Goal: Communication & Community: Answer question/provide support

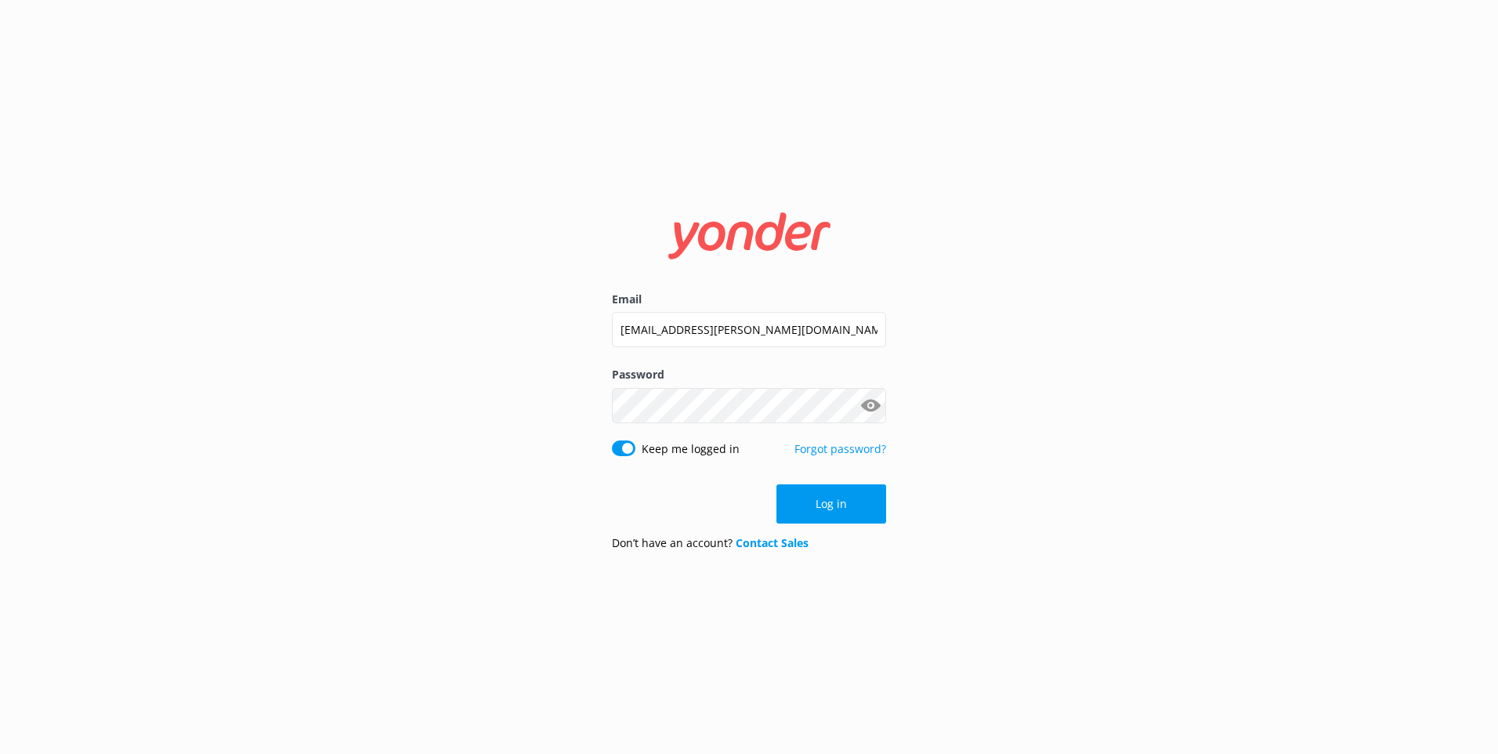
click at [801, 500] on button "Log in" at bounding box center [831, 503] width 110 height 39
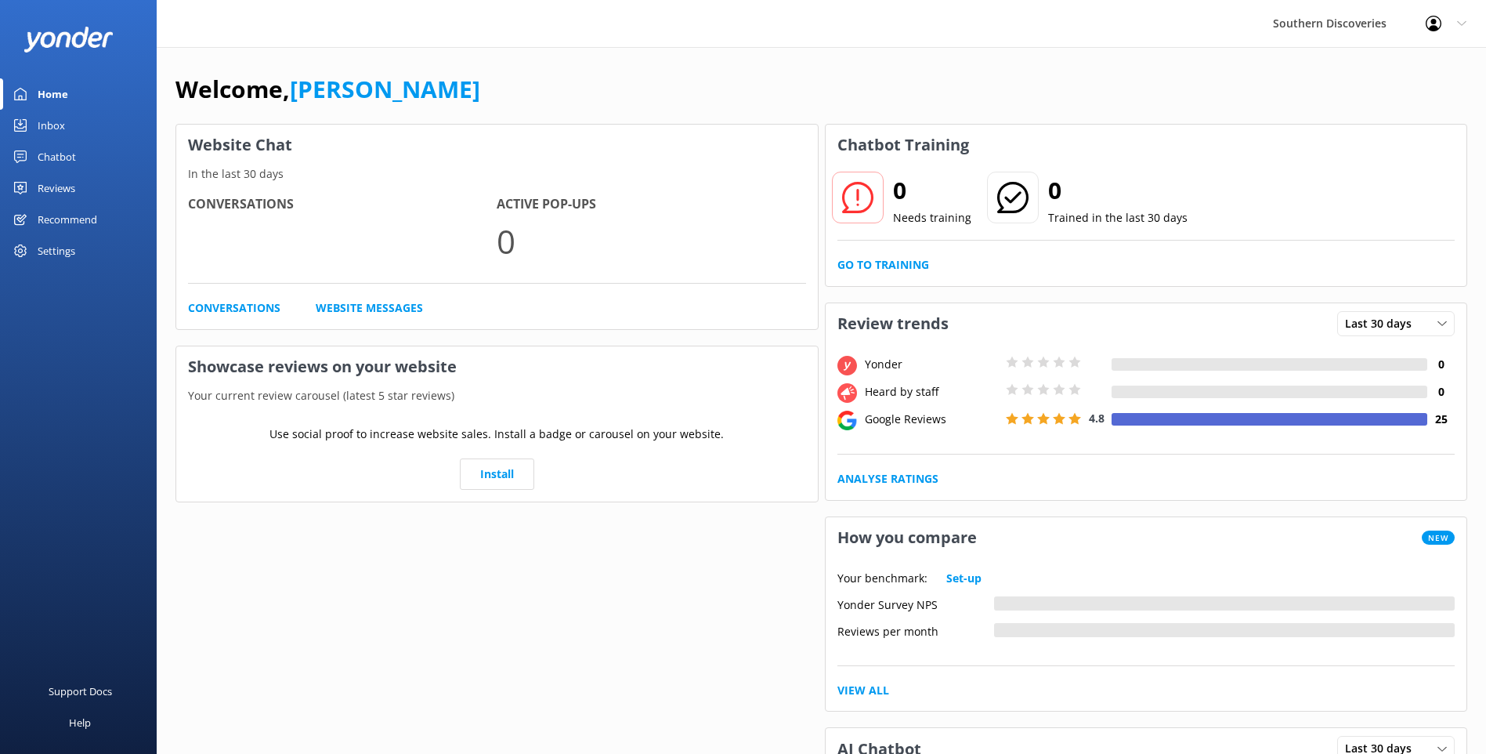
click at [88, 121] on link "Inbox" at bounding box center [78, 125] width 157 height 31
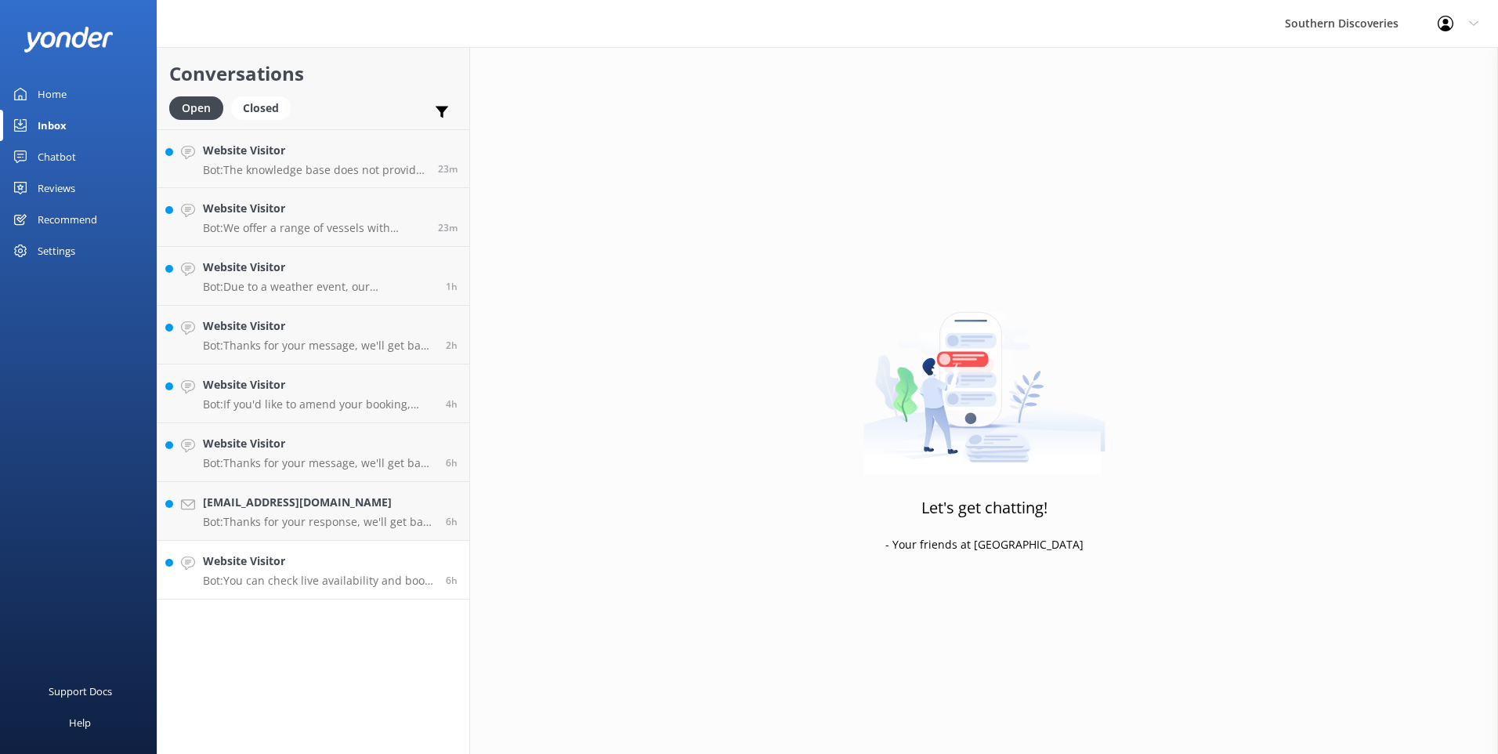
click at [286, 586] on p "Bot: You can check live availability and book your Milford Sound adventure on o…" at bounding box center [318, 580] width 231 height 14
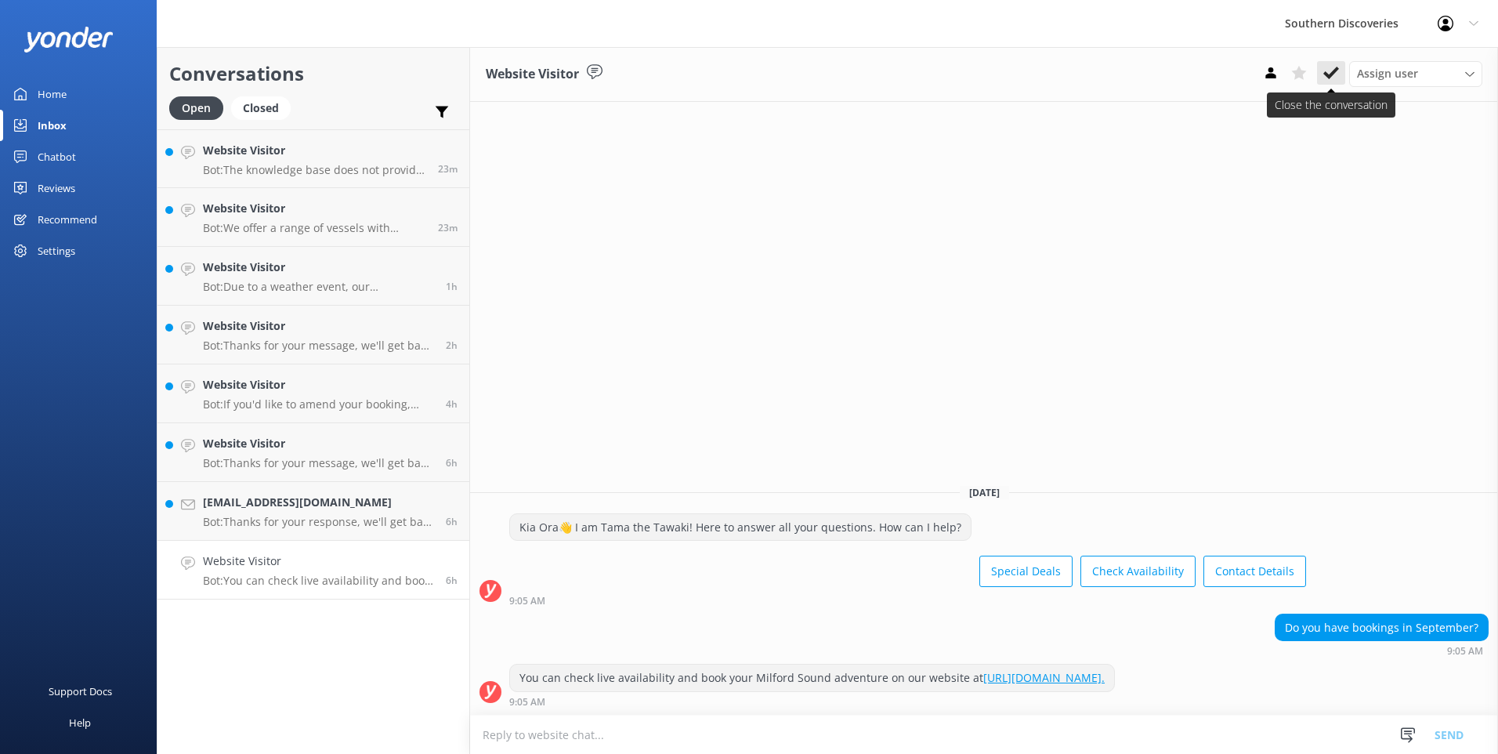
click at [1334, 71] on use at bounding box center [1331, 73] width 16 height 13
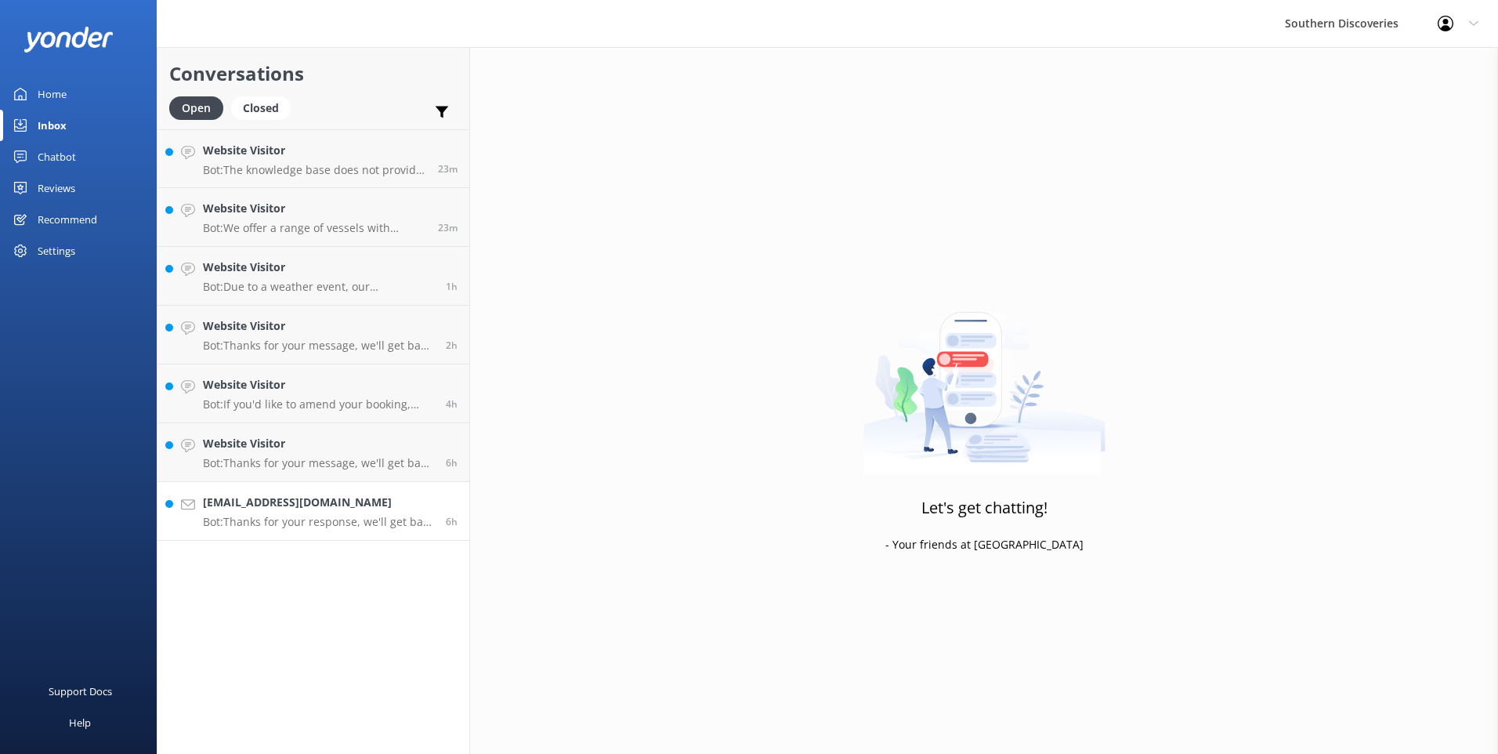
click at [385, 518] on p "Bot: Thanks for your response, we'll get back to you as soon as we can during o…" at bounding box center [318, 522] width 231 height 14
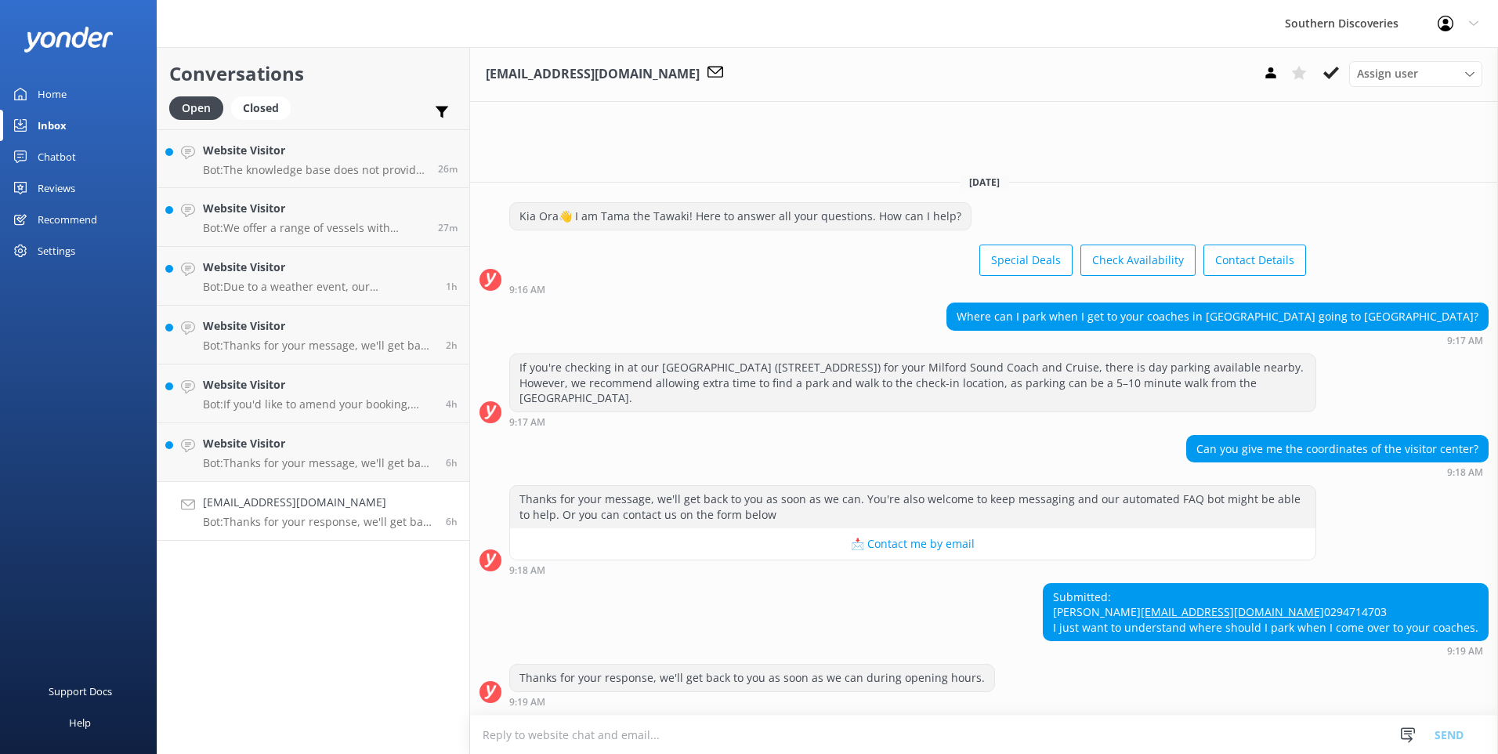
click at [649, 732] on textarea at bounding box center [984, 734] width 1028 height 38
type textarea "k"
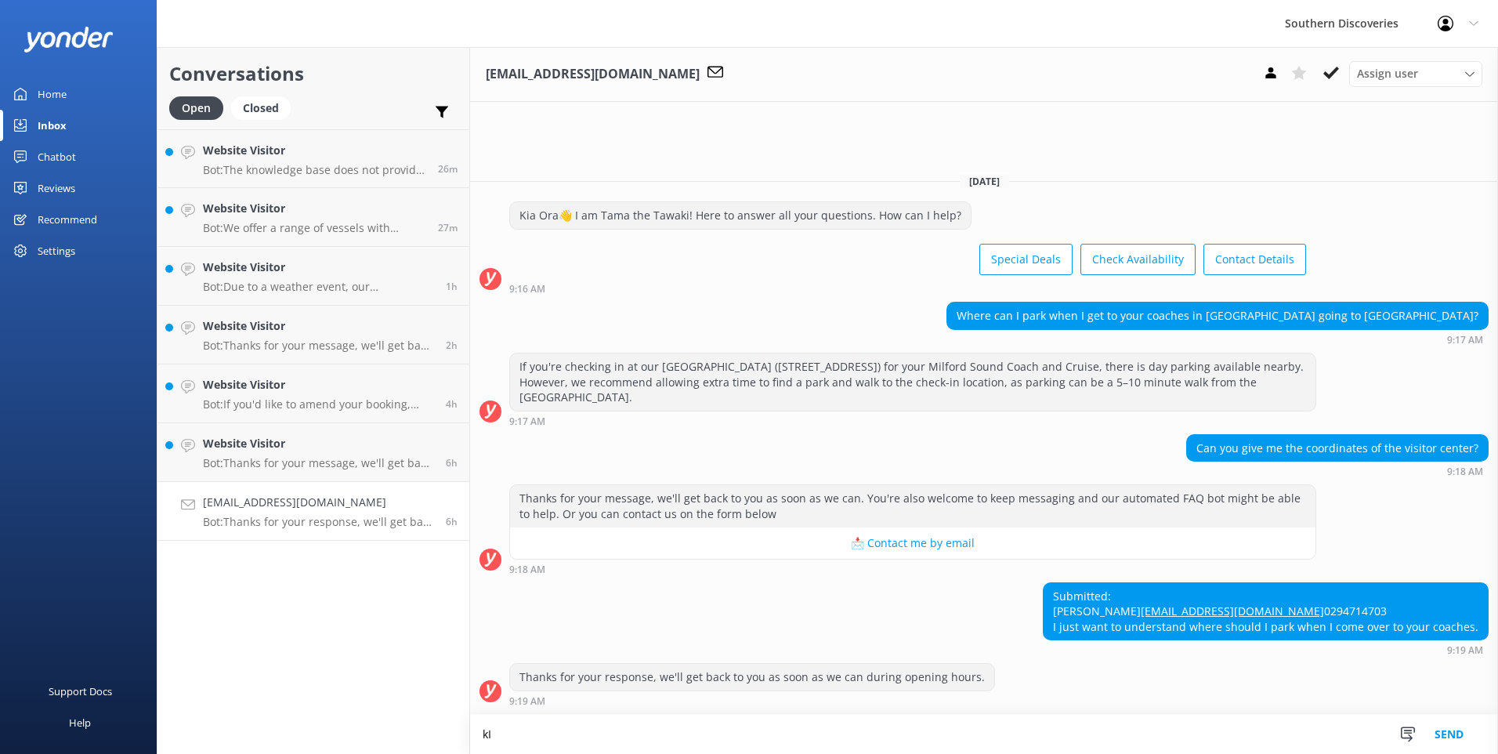
type textarea "k"
drag, startPoint x: 992, startPoint y: 742, endPoint x: 967, endPoint y: 741, distance: 25.1
click at [1072, 743] on textarea "[GEOGRAPHIC_DATA], Southern Discoveries visitor center is on [STREET_ADDRESS]. …" at bounding box center [984, 733] width 1028 height 39
type textarea "[GEOGRAPHIC_DATA], Southern Discoveries visitor center is on [STREET_ADDRESS]. …"
click at [1456, 742] on button "Send" at bounding box center [1448, 733] width 59 height 39
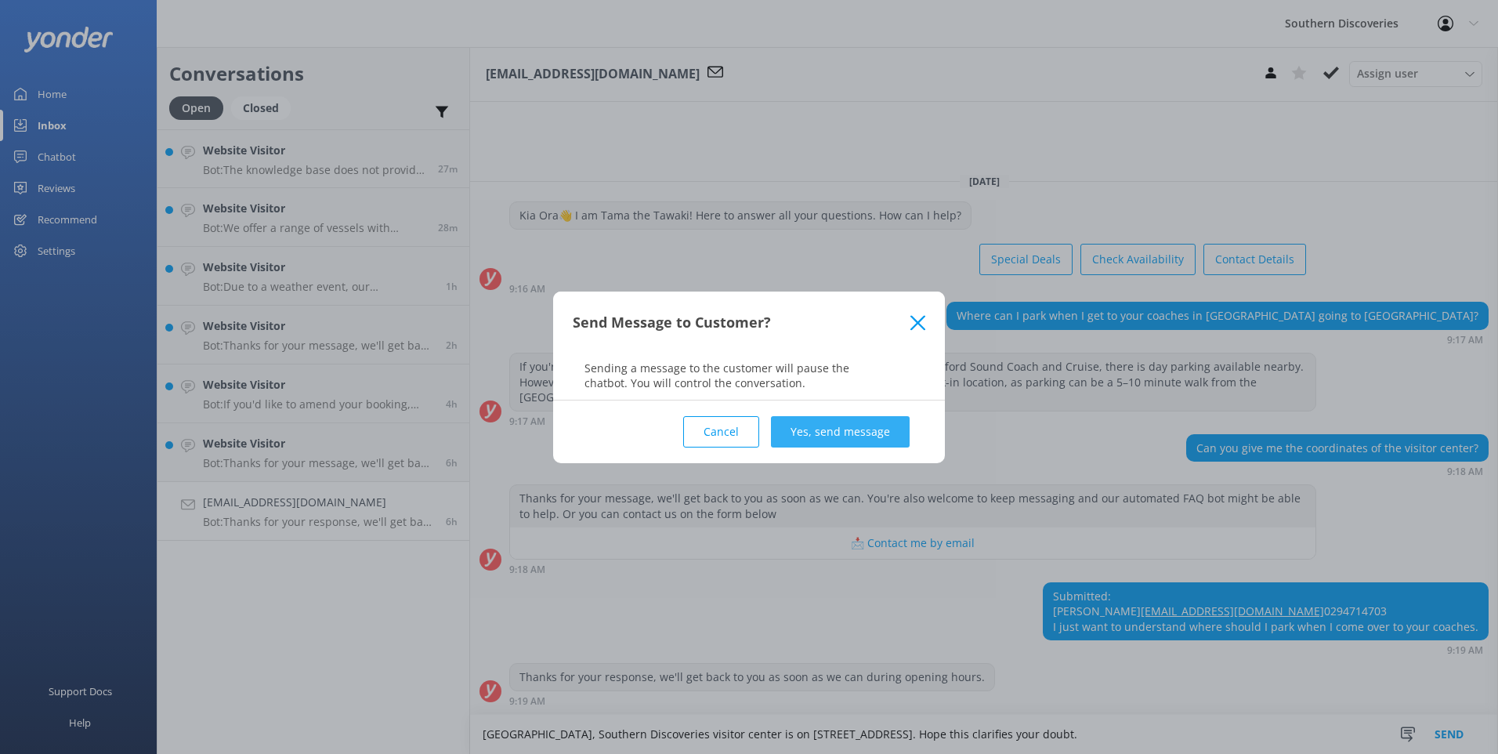
click at [852, 435] on button "Yes, send message" at bounding box center [840, 431] width 139 height 31
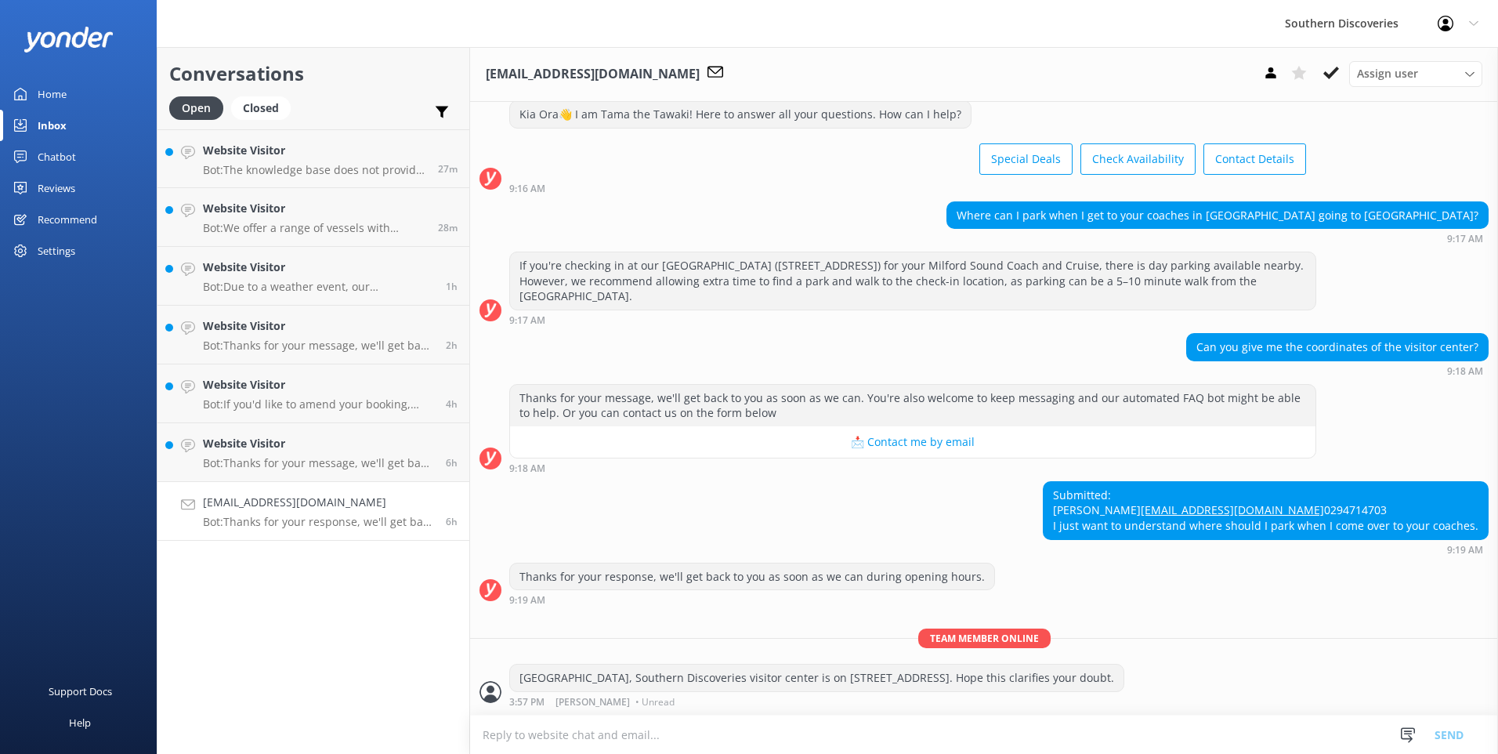
scroll to position [73, 0]
click at [1329, 74] on icon at bounding box center [1331, 73] width 16 height 16
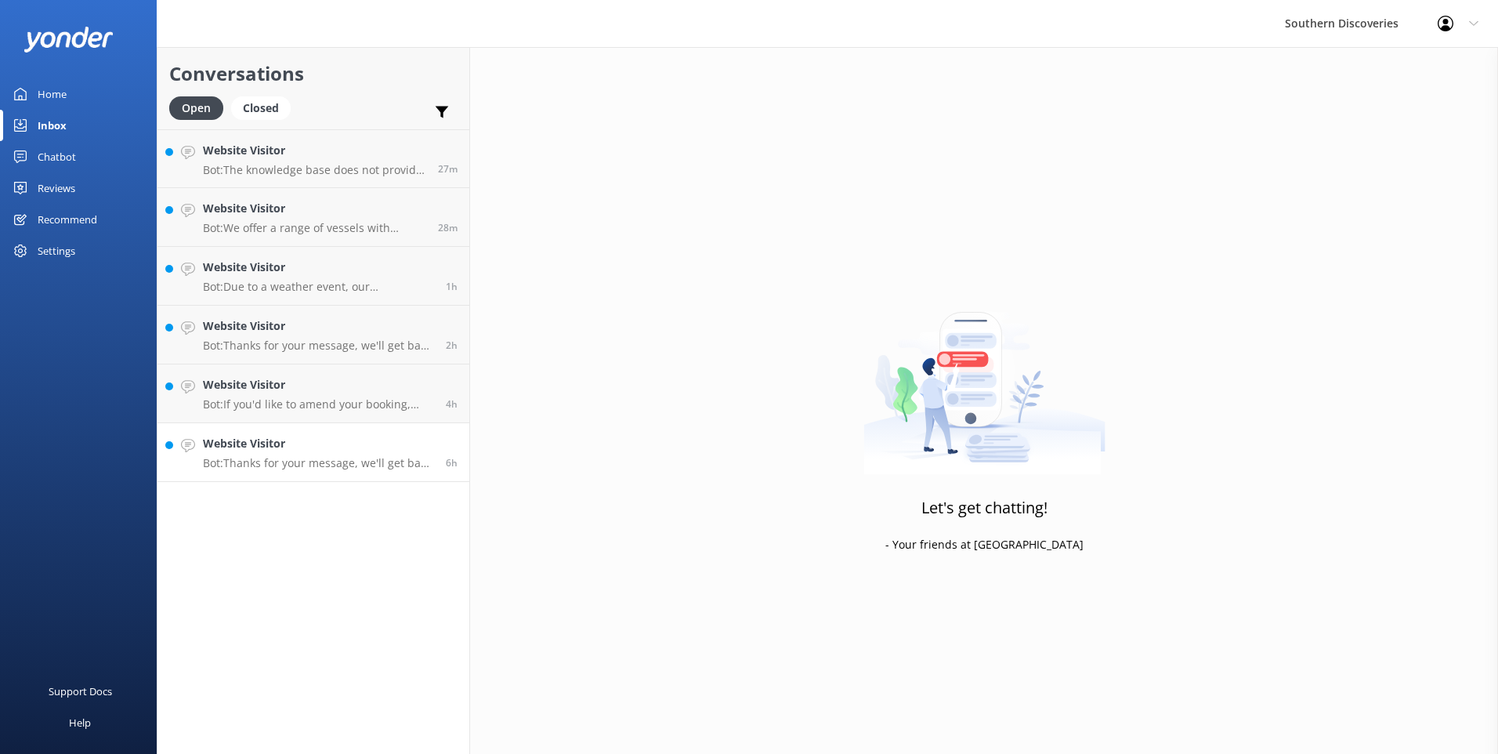
click at [301, 448] on h4 "Website Visitor" at bounding box center [318, 443] width 231 height 17
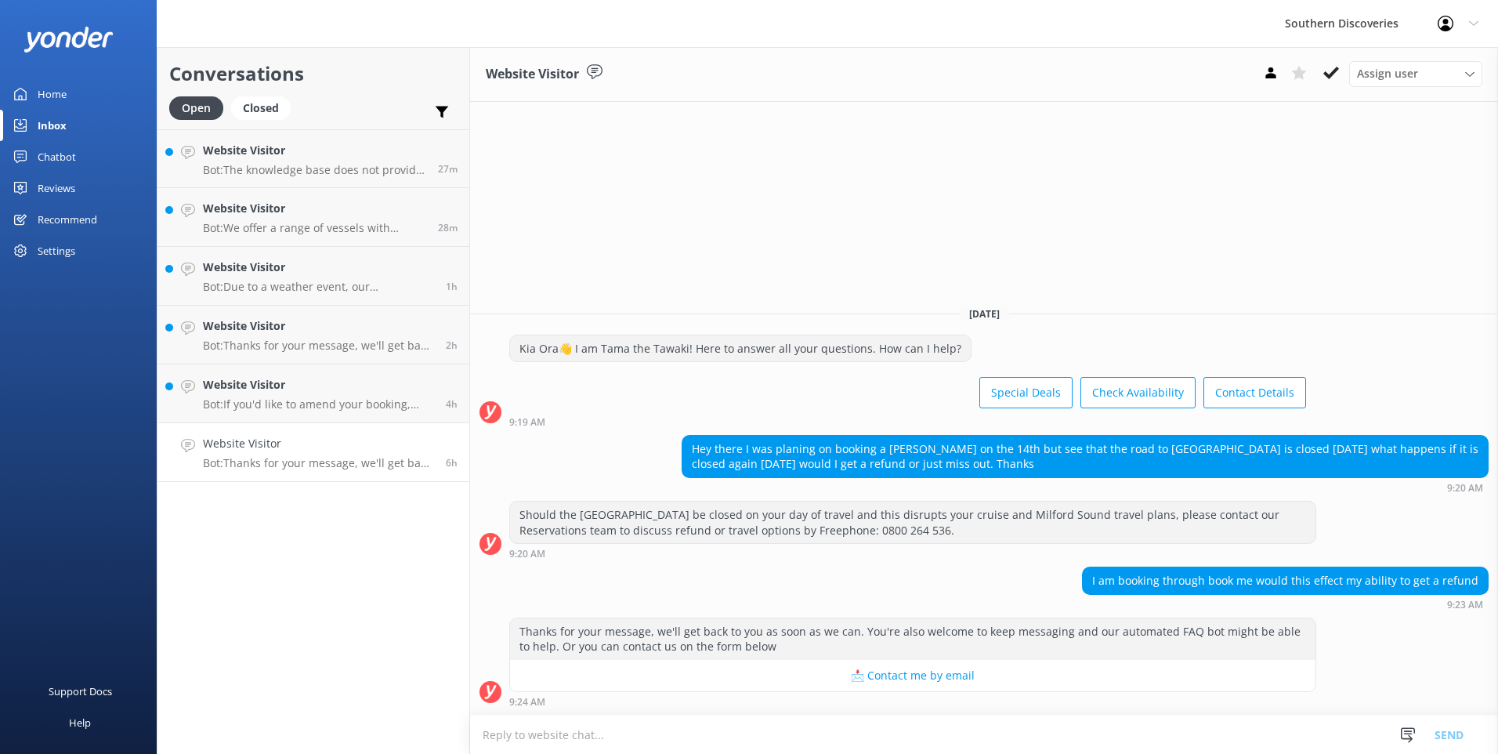
click at [989, 733] on textarea at bounding box center [984, 734] width 1028 height 38
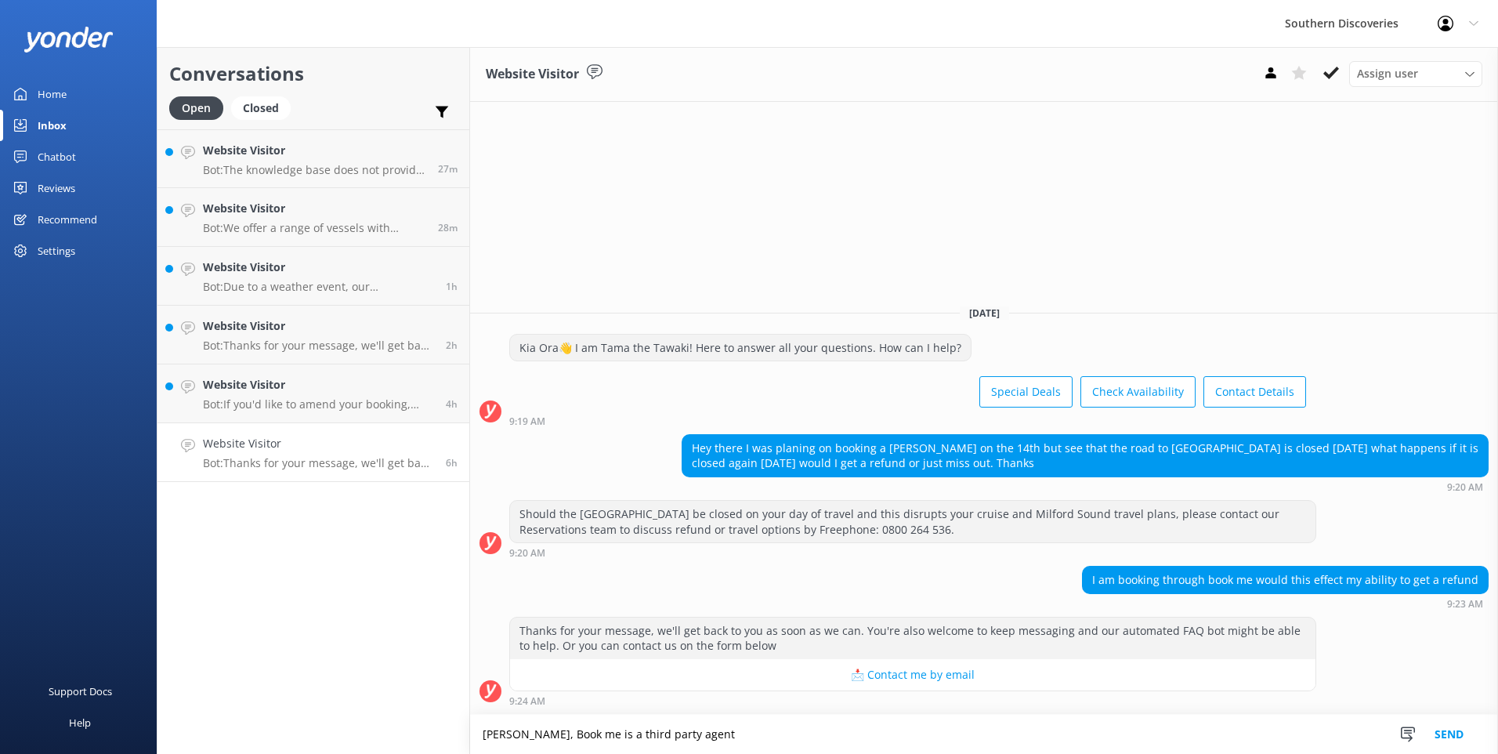
click at [719, 742] on textarea "[PERSON_NAME], Book me is a third party agent" at bounding box center [984, 733] width 1028 height 39
click at [705, 732] on textarea "[PERSON_NAME], Book me is a third-party agent" at bounding box center [984, 733] width 1028 height 39
drag, startPoint x: 995, startPoint y: 740, endPoint x: 985, endPoint y: 737, distance: 9.9
click at [985, 737] on textarea "[PERSON_NAME], Book me is a third-party agent, so if you book with book me, you…" at bounding box center [984, 733] width 1028 height 39
click at [1268, 739] on textarea "[PERSON_NAME], Book me is a third-party agent, so if you book with book me, you…" at bounding box center [984, 733] width 1028 height 39
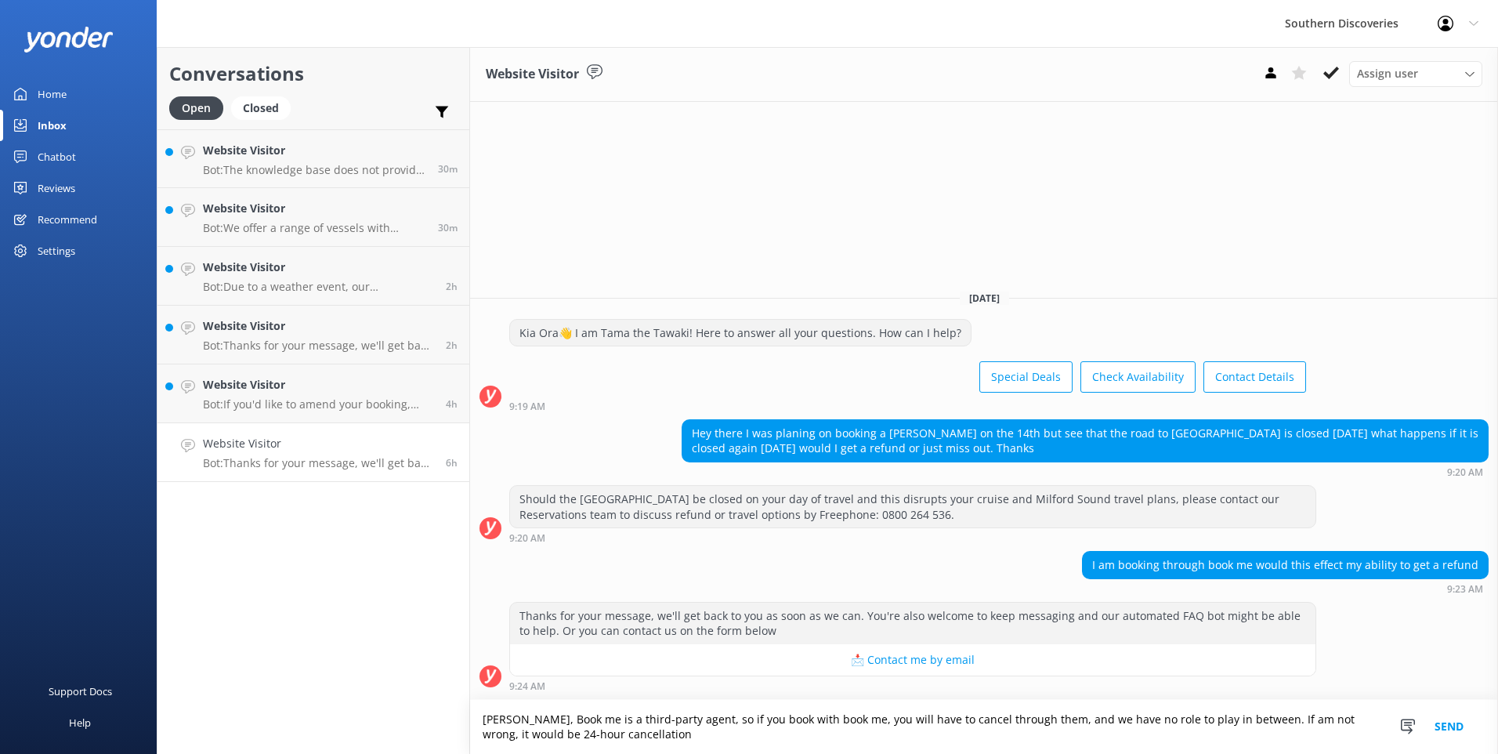
click at [616, 736] on textarea "[PERSON_NAME], Book me is a third-party agent, so if you book with book me, you…" at bounding box center [984, 727] width 1028 height 54
type textarea "[PERSON_NAME], Book me is a third-party agent, so if you book with book me, you…"
click at [1441, 723] on button "Send" at bounding box center [1448, 727] width 59 height 54
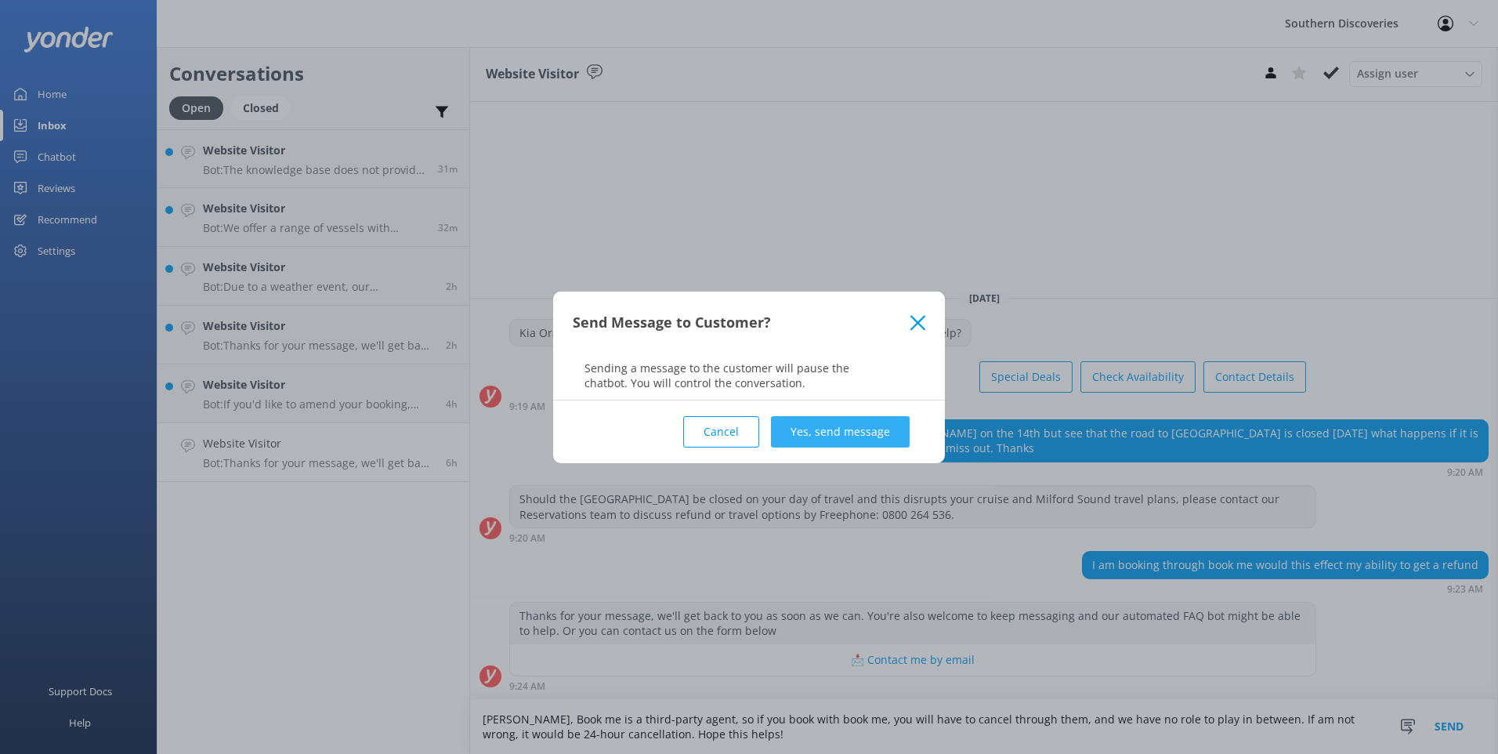
click at [852, 436] on button "Yes, send message" at bounding box center [840, 431] width 139 height 31
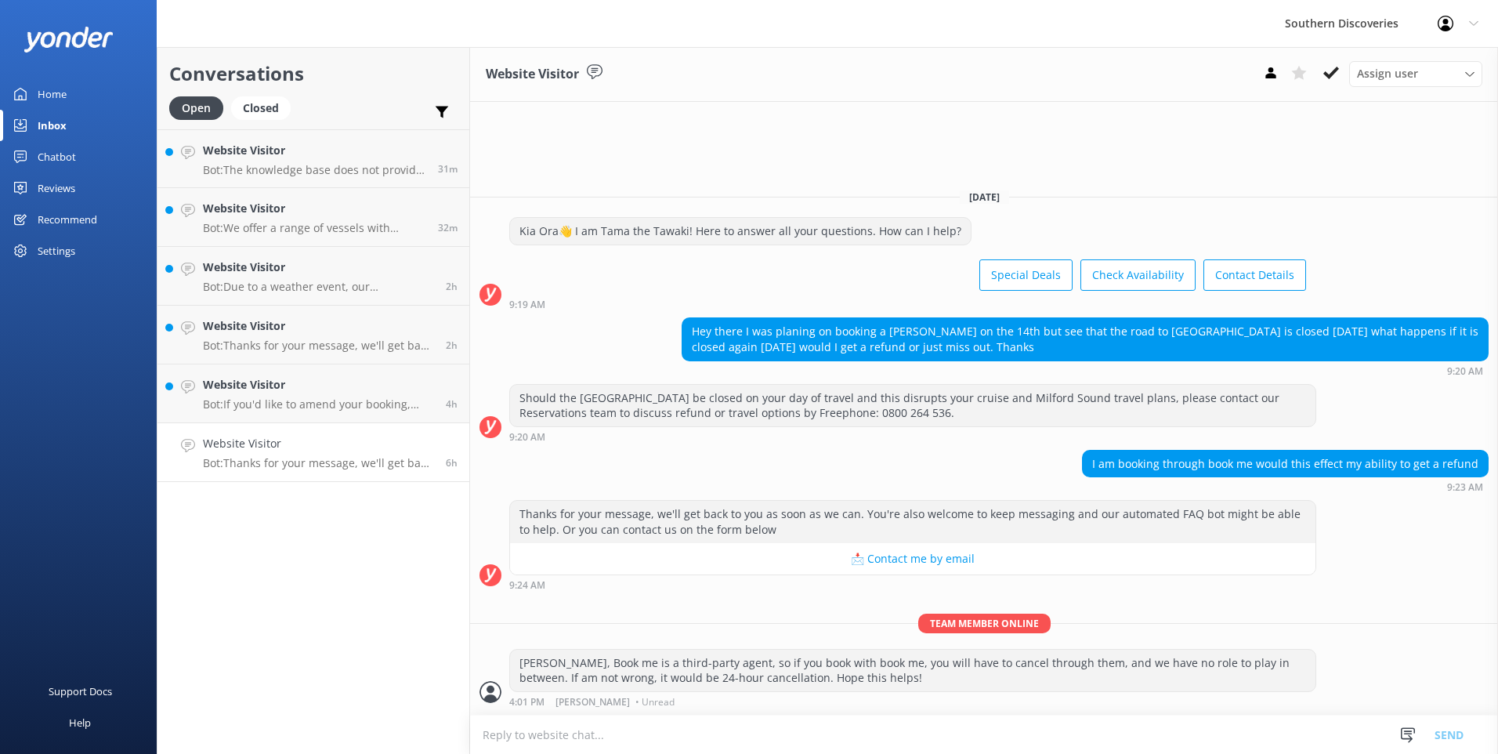
click at [1327, 71] on icon at bounding box center [1331, 73] width 16 height 16
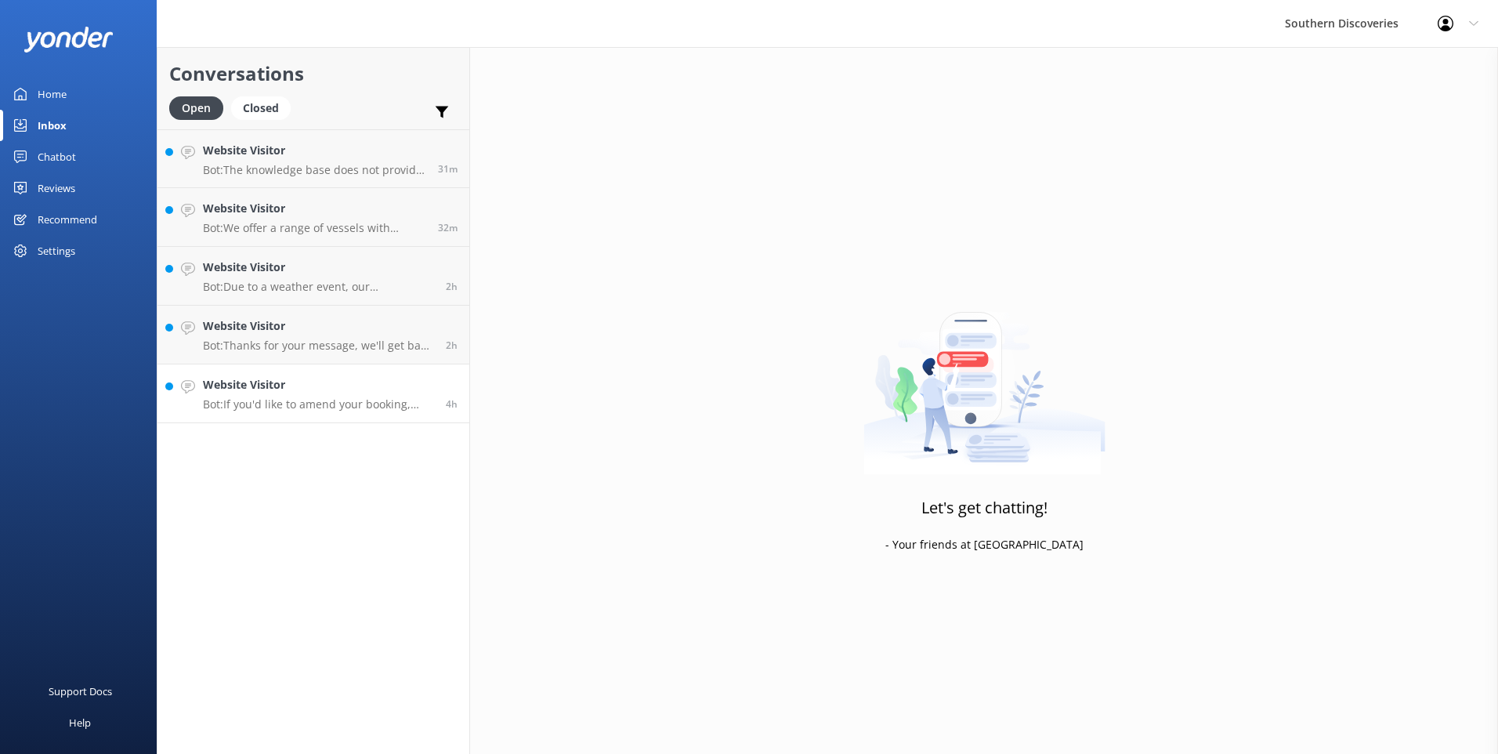
click at [265, 387] on h4 "Website Visitor" at bounding box center [318, 384] width 231 height 17
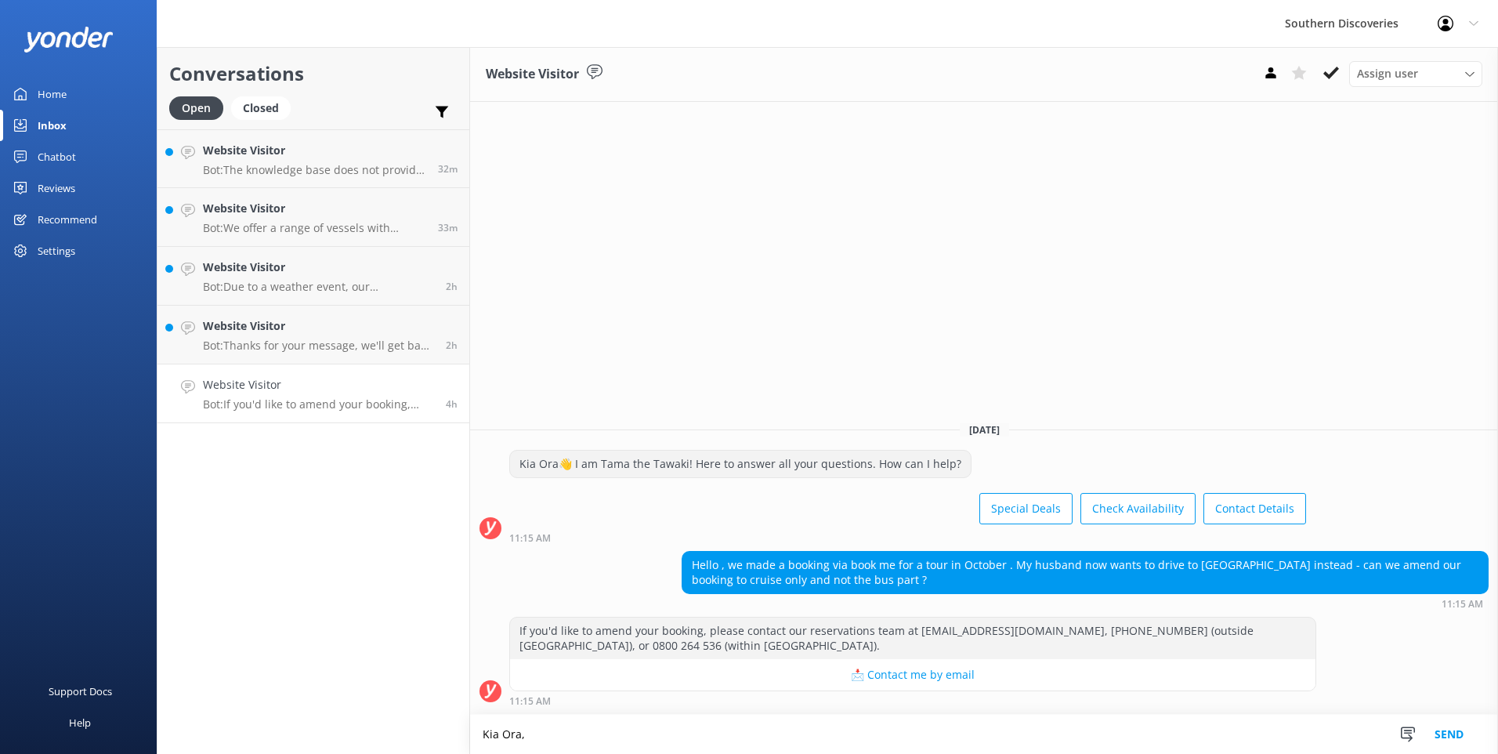
type textarea "Kia Ora,"
type textarea "k"
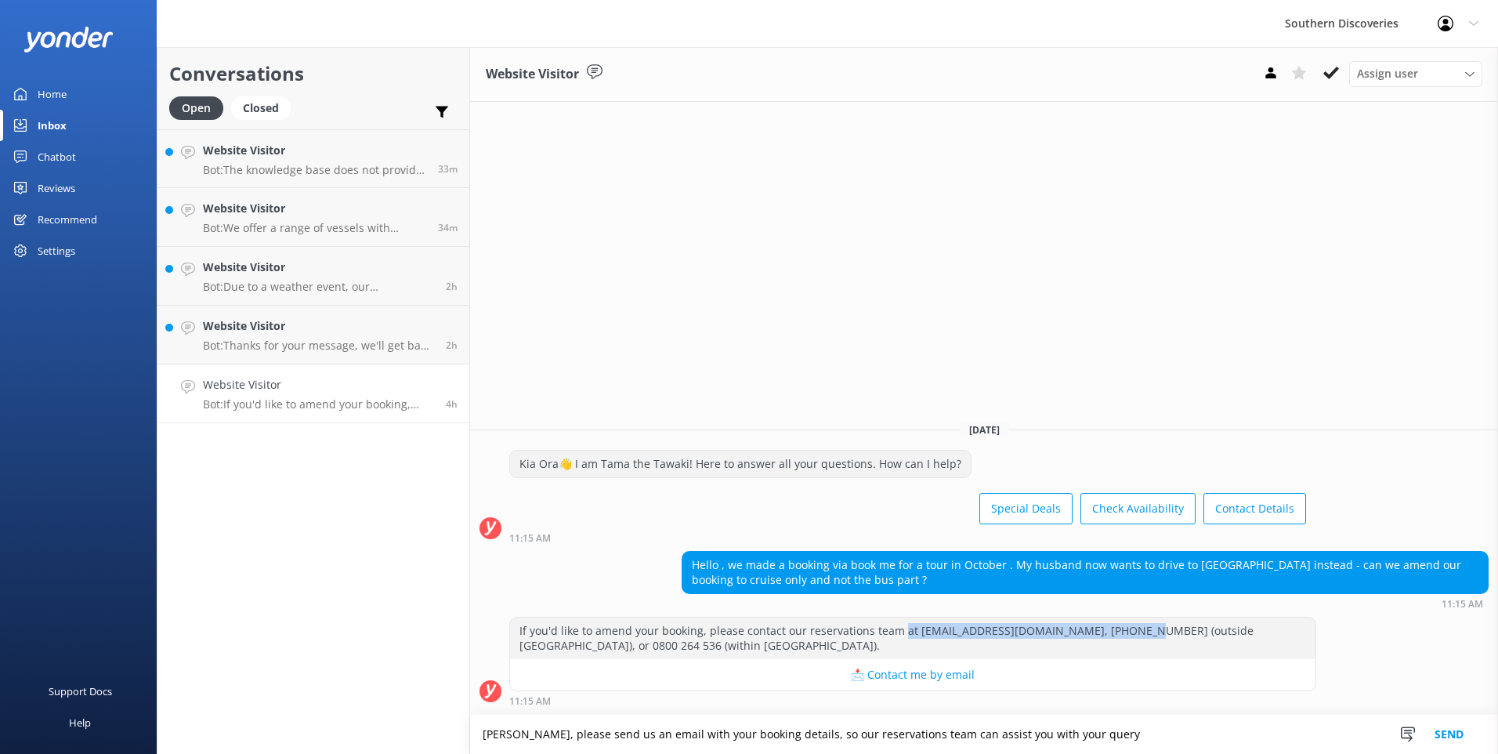
drag, startPoint x: 896, startPoint y: 634, endPoint x: 1116, endPoint y: 633, distance: 220.1
click at [1116, 633] on div "If you'd like to amend your booking, please contact our reservations team at [E…" at bounding box center [912, 638] width 805 height 42
copy div "at reservations@southerndiscoveries.co.nz"
click at [1099, 729] on textarea "Kia Ora, please send us an email with your booking details, so our reservations…" at bounding box center [984, 733] width 1028 height 39
paste textarea "at reservations@southerndiscoveries.co.nz"
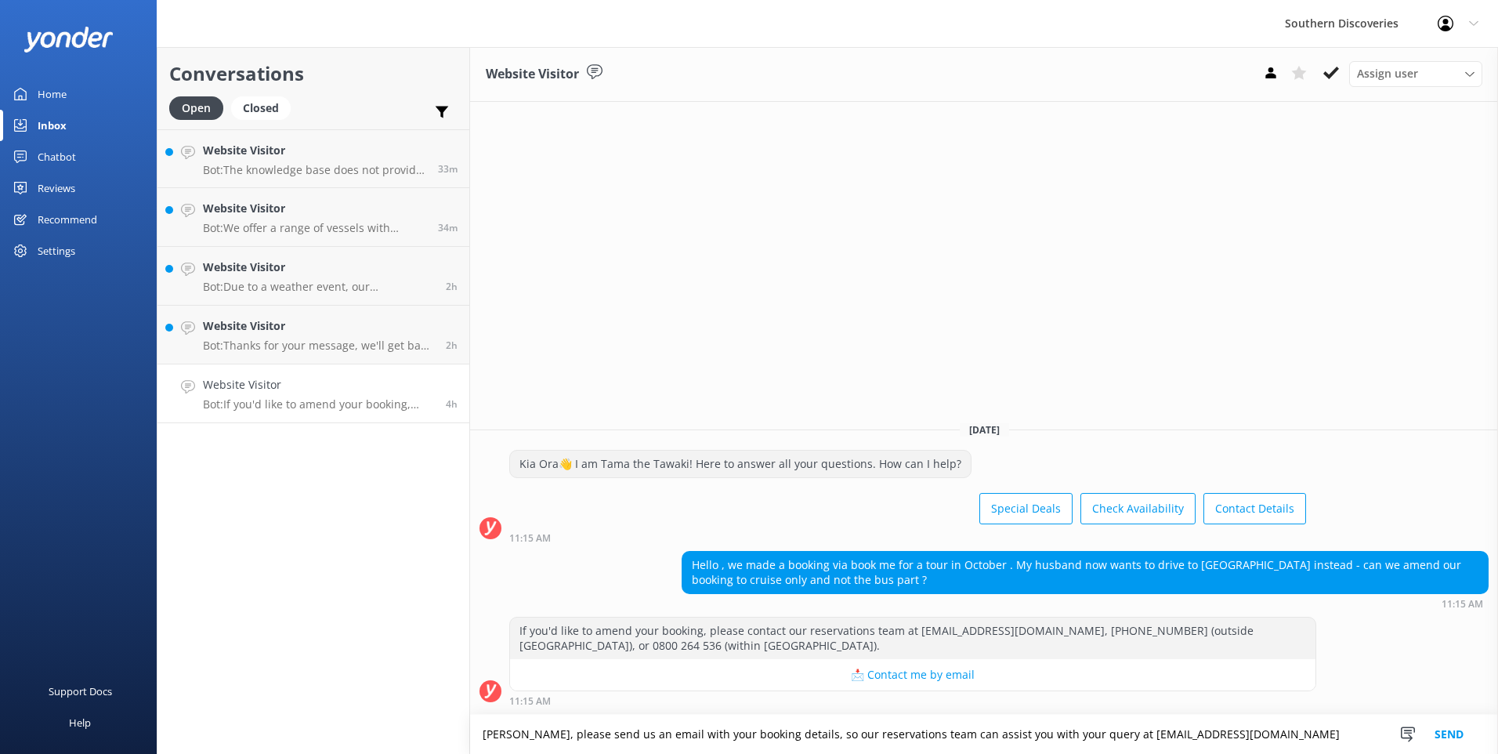
type textarea "Kia Ora, please send us an email with your booking details, so our reservations…"
click at [1468, 732] on button "Send" at bounding box center [1448, 733] width 59 height 39
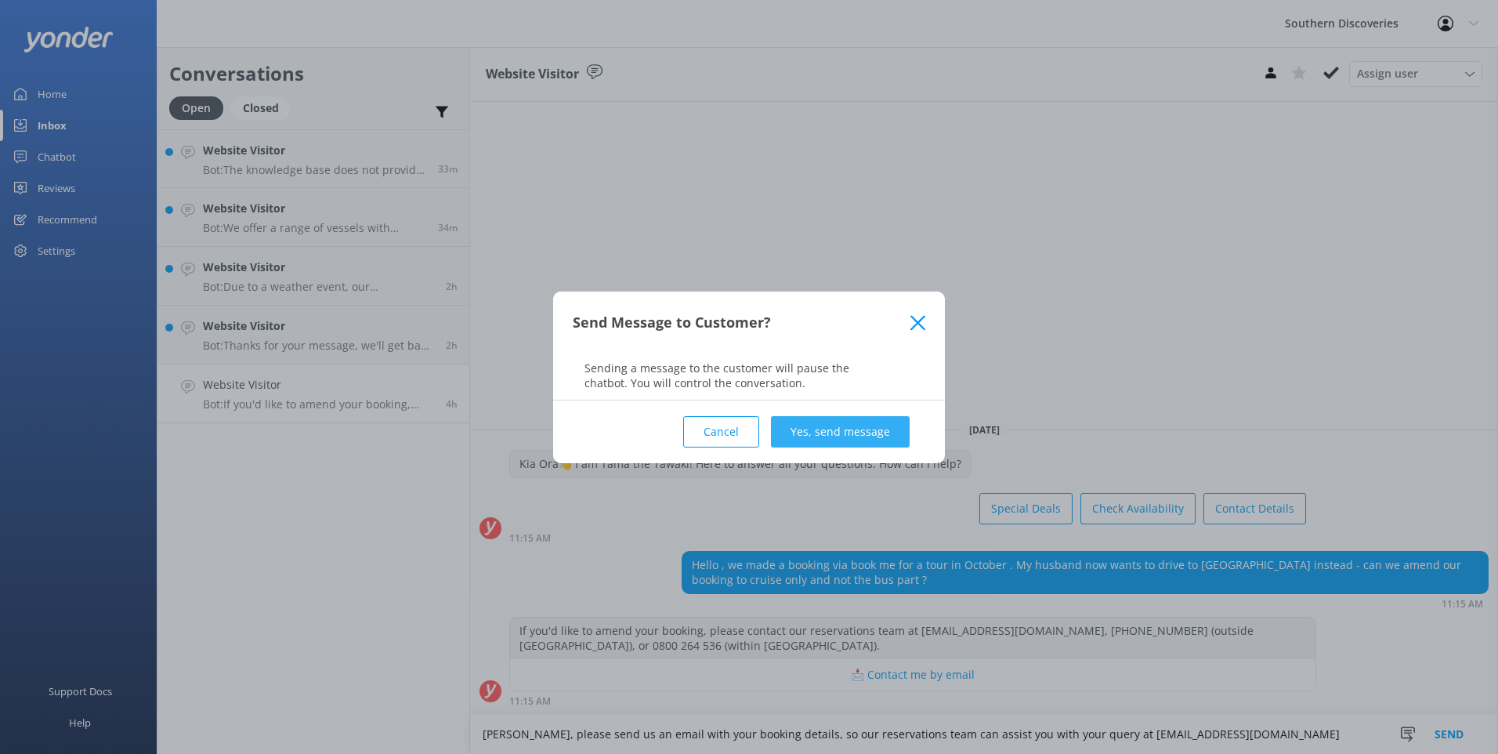
click at [857, 439] on button "Yes, send message" at bounding box center [840, 431] width 139 height 31
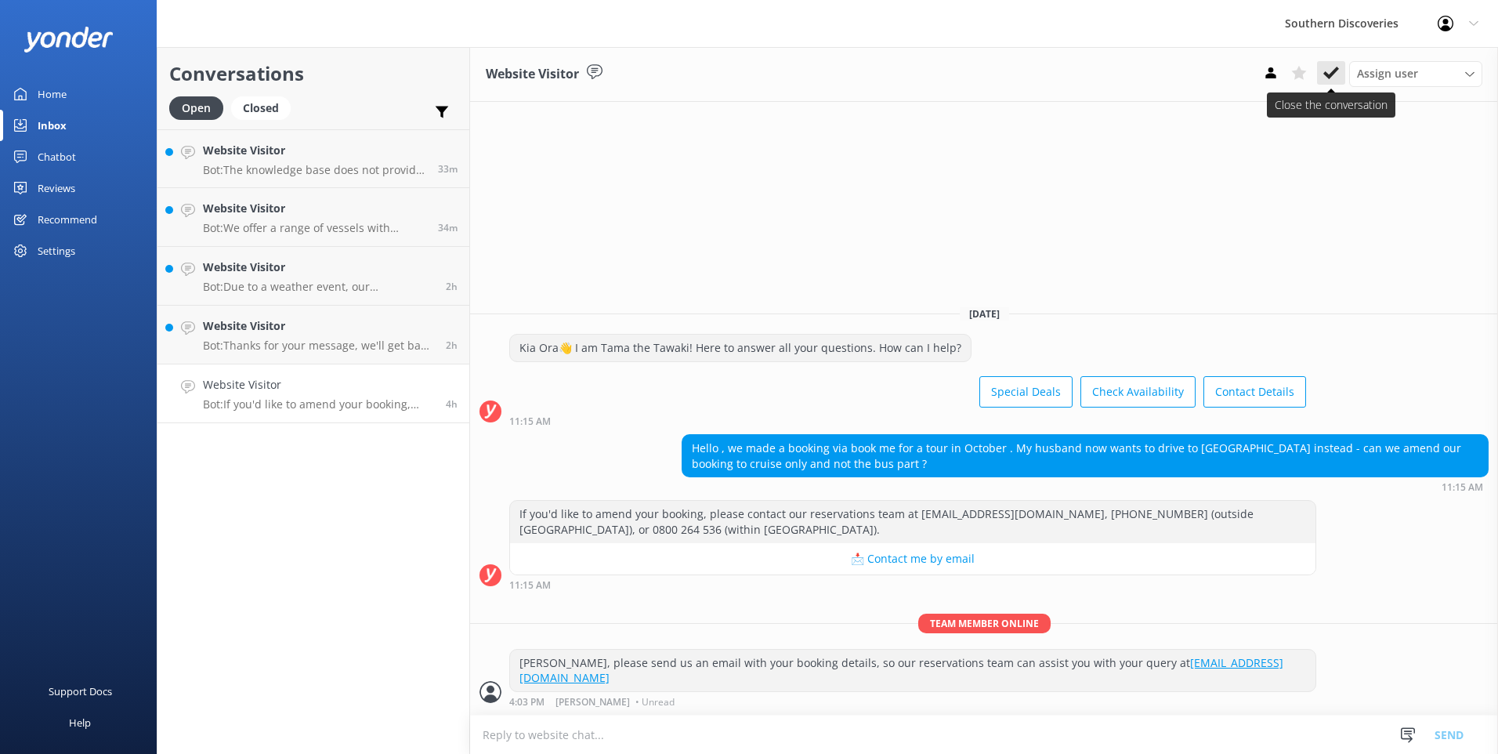
click at [1329, 69] on icon at bounding box center [1331, 73] width 16 height 16
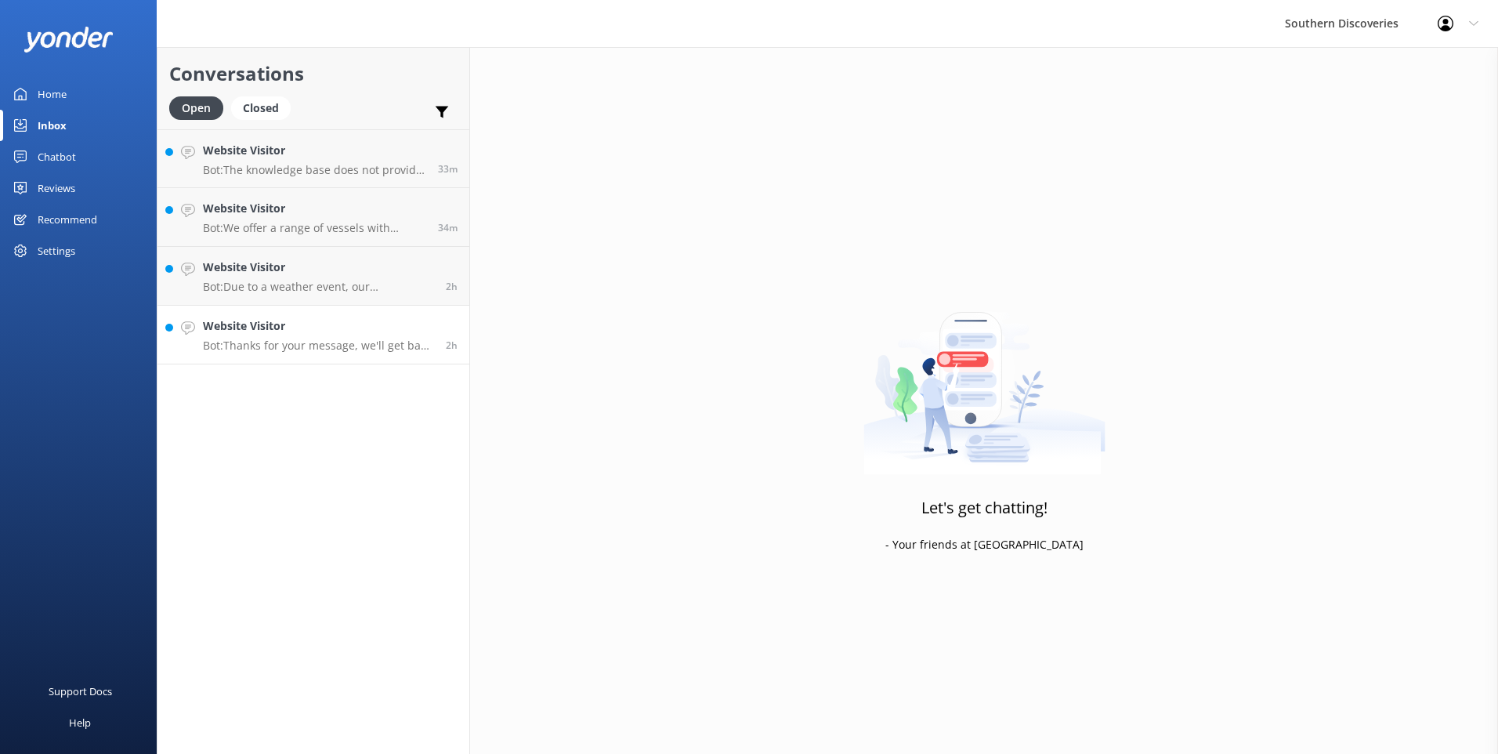
click at [256, 331] on h4 "Website Visitor" at bounding box center [318, 325] width 231 height 17
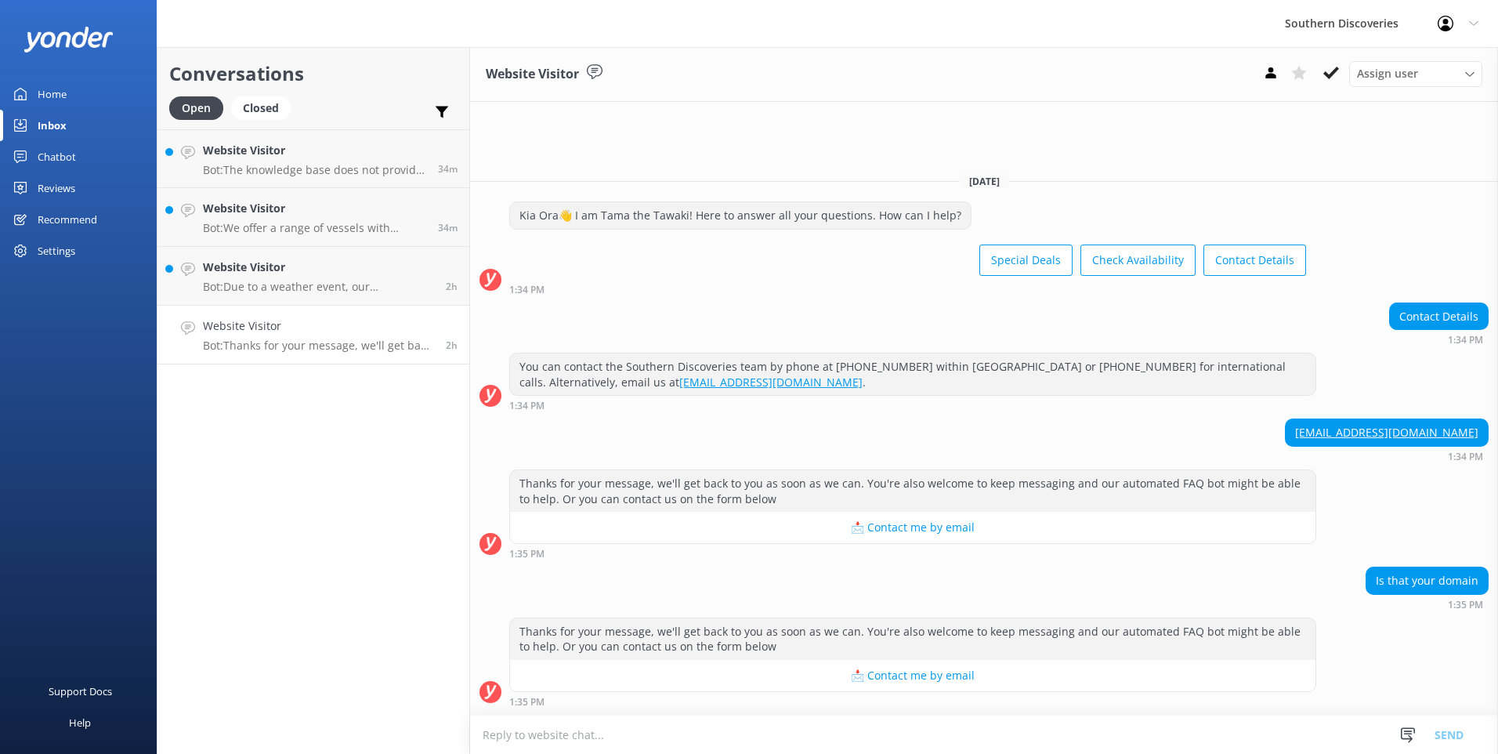
click at [632, 731] on textarea at bounding box center [984, 734] width 1028 height 38
type textarea "K"
drag, startPoint x: 1390, startPoint y: 74, endPoint x: 1386, endPoint y: 102, distance: 27.8
click at [1393, 74] on span "Assign user" at bounding box center [1387, 73] width 61 height 17
click at [1398, 134] on div "[PERSON_NAME]" at bounding box center [1395, 138] width 74 height 16
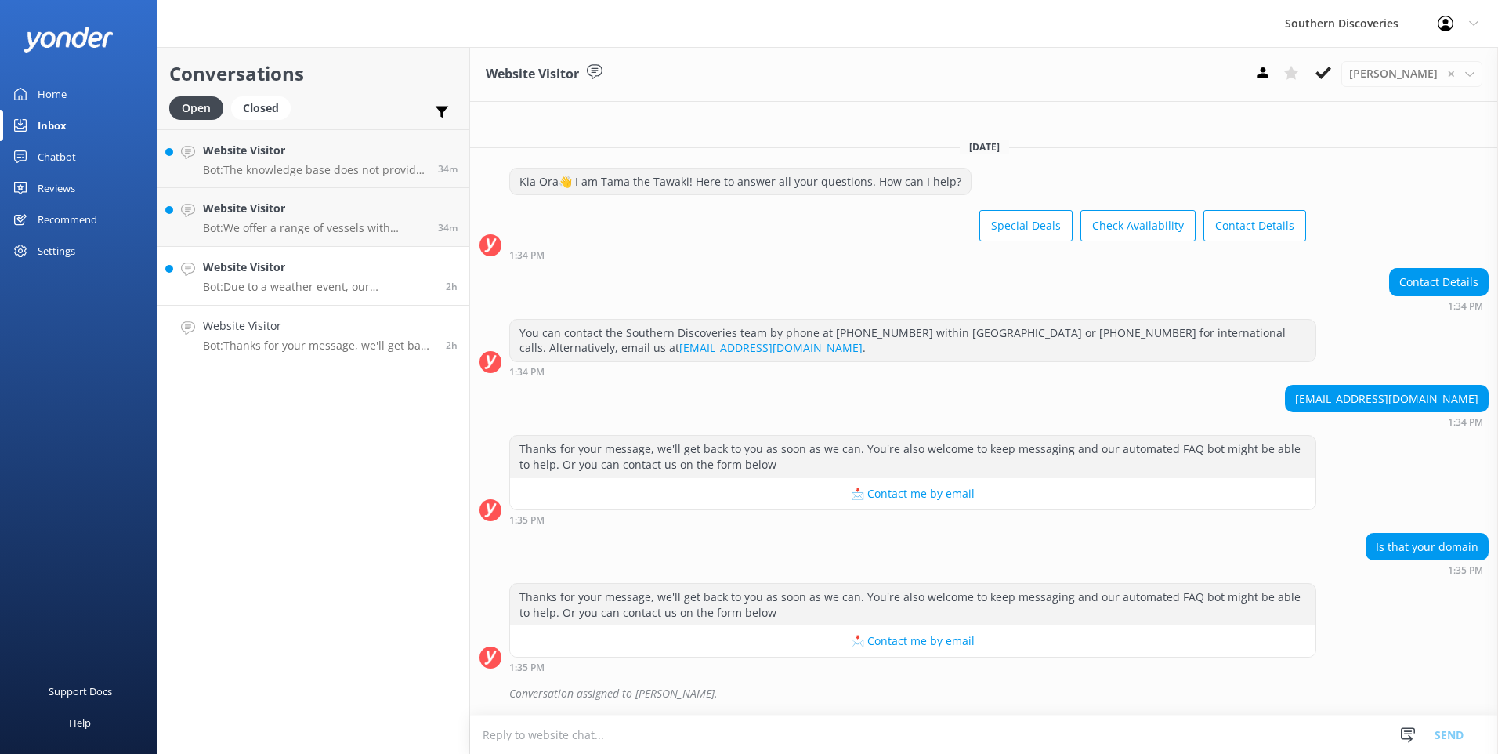
click at [228, 271] on h4 "Website Visitor" at bounding box center [318, 267] width 231 height 17
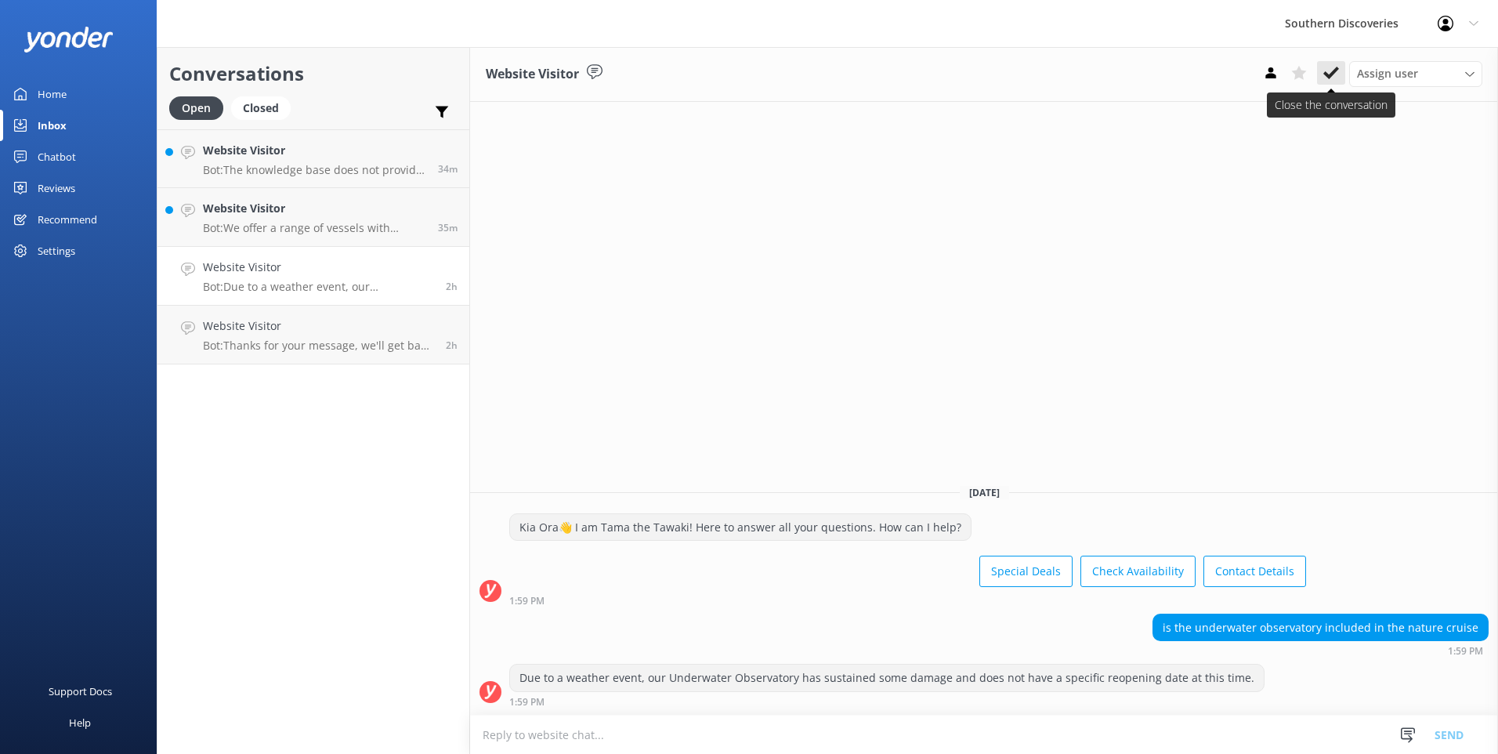
click at [1327, 63] on button at bounding box center [1331, 73] width 28 height 24
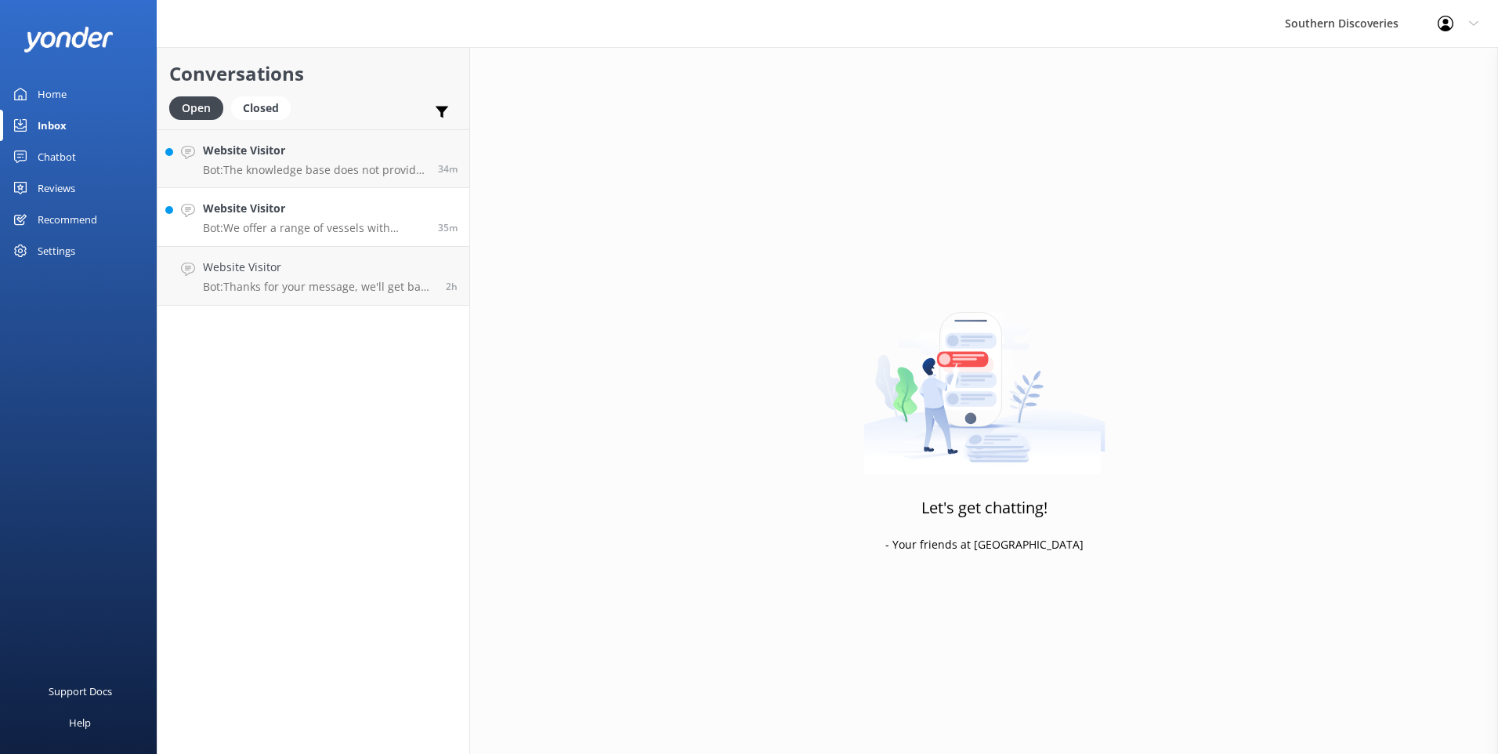
drag, startPoint x: 287, startPoint y: 201, endPoint x: 328, endPoint y: 199, distance: 40.8
click at [288, 201] on h4 "Website Visitor" at bounding box center [314, 208] width 223 height 17
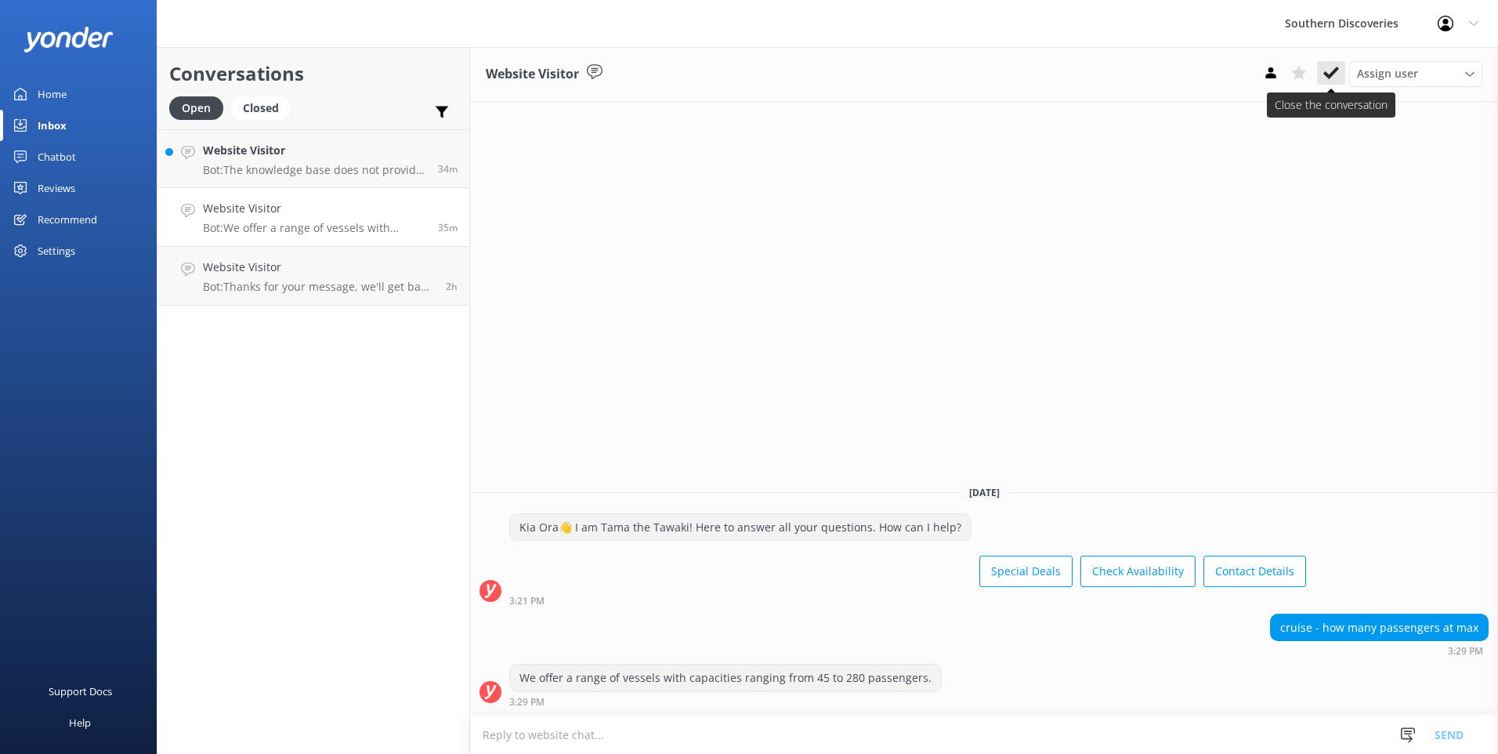
click at [1337, 74] on icon at bounding box center [1331, 73] width 16 height 16
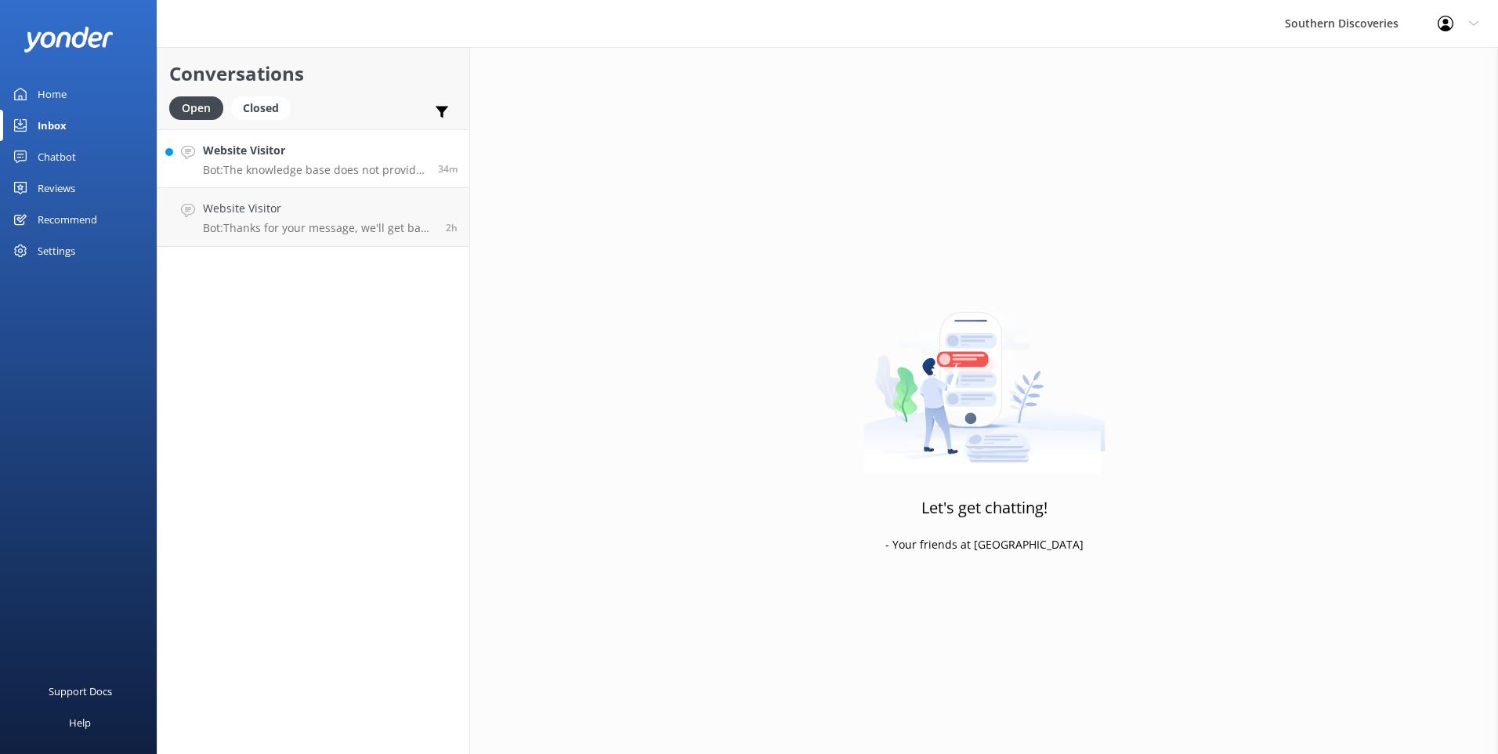
click at [316, 150] on h4 "Website Visitor" at bounding box center [314, 150] width 223 height 17
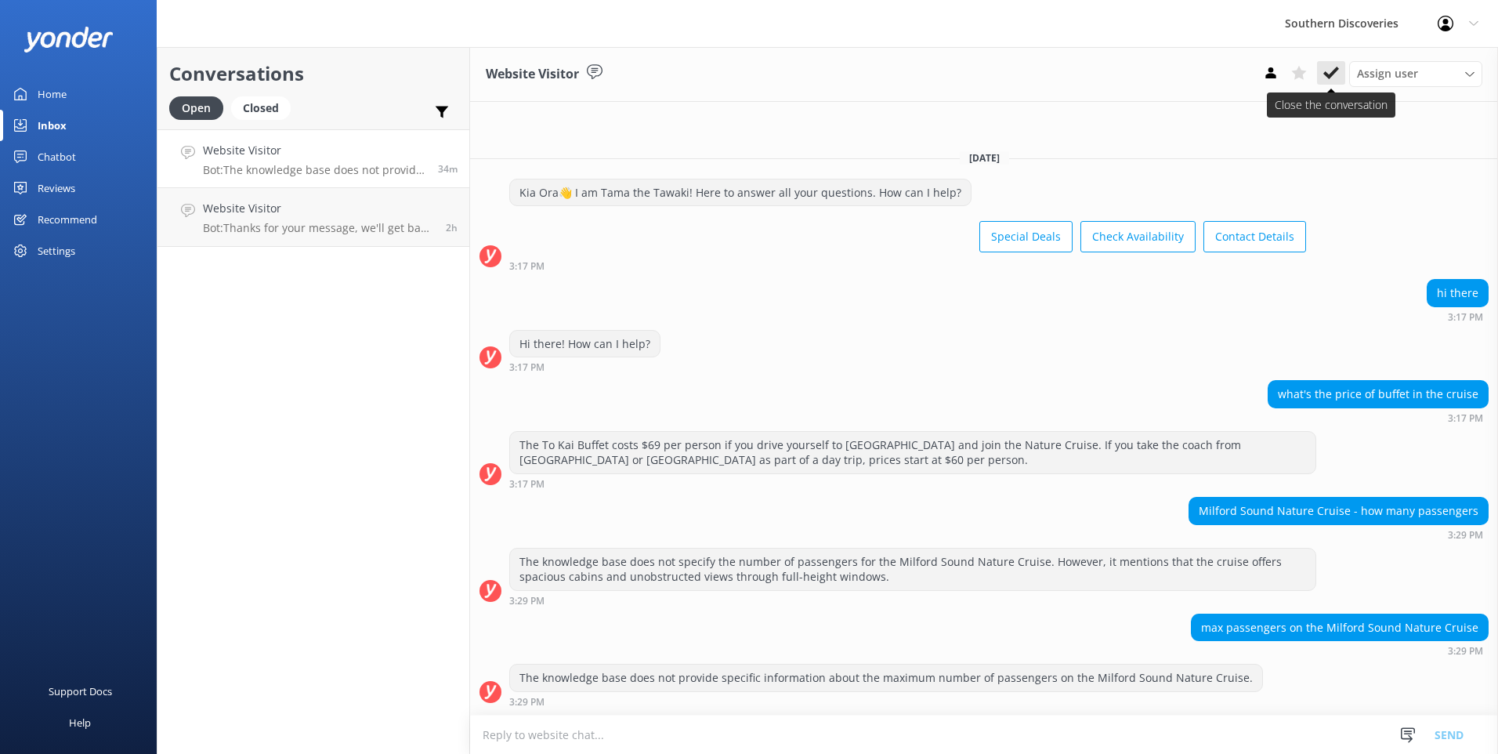
click at [1327, 70] on icon at bounding box center [1331, 73] width 16 height 16
